Goal: Transaction & Acquisition: Purchase product/service

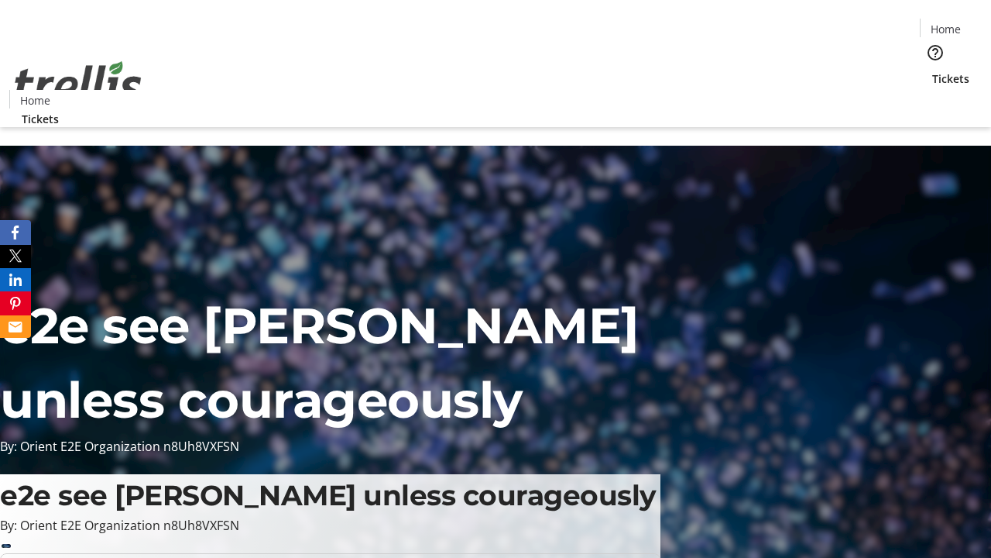
click at [933, 70] on span "Tickets" at bounding box center [951, 78] width 37 height 16
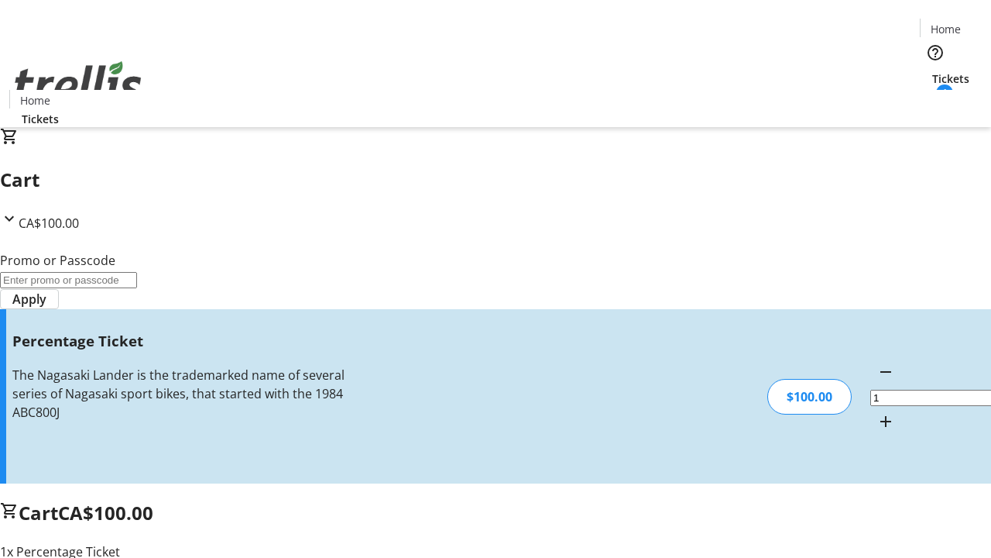
type input "FOO"
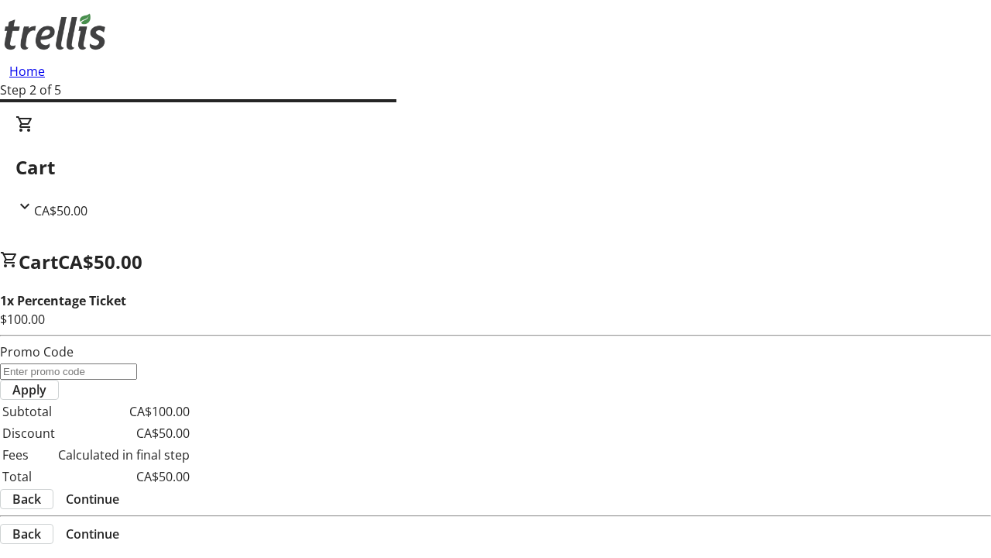
click at [119, 489] on span "Continue" at bounding box center [92, 498] width 53 height 19
